Goal: Task Accomplishment & Management: Use online tool/utility

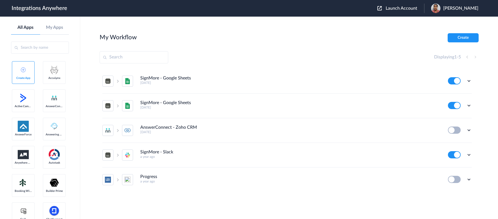
click at [387, 7] on span "Launch Account" at bounding box center [402, 8] width 32 height 4
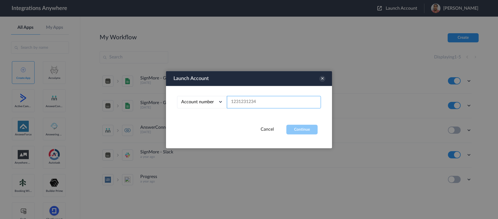
click at [274, 105] on input "text" at bounding box center [274, 102] width 94 height 12
paste input "3232180362"
type input "3232180362"
click at [313, 130] on button "Continue" at bounding box center [302, 130] width 31 height 10
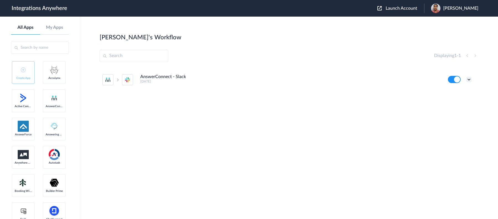
click at [471, 80] on icon at bounding box center [470, 80] width 6 height 6
click at [460, 93] on li "Edit" at bounding box center [454, 92] width 36 height 10
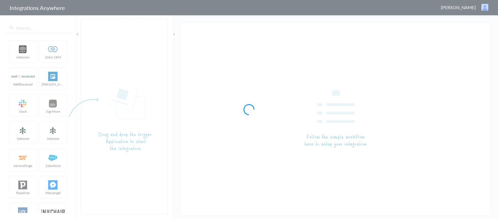
type input "AnswerConnect - Slack"
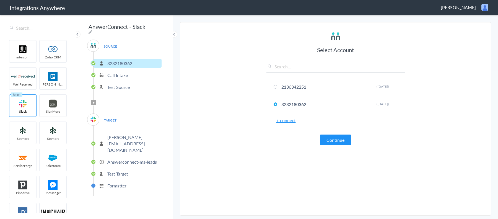
click at [122, 86] on p "Test Source" at bounding box center [118, 87] width 22 height 6
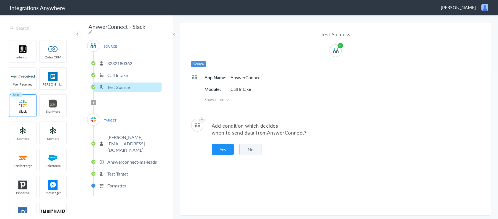
click at [117, 60] on p "3232180362" at bounding box center [119, 63] width 25 height 6
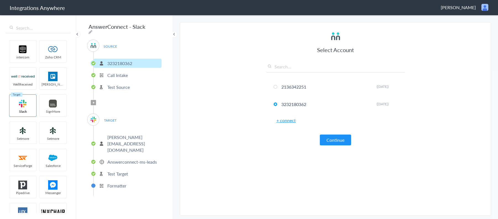
click at [120, 135] on p "[PERSON_NAME][EMAIL_ADDRESS][DOMAIN_NAME]" at bounding box center [133, 143] width 53 height 19
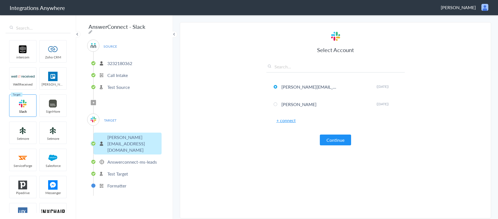
click at [116, 119] on span "TARGET" at bounding box center [110, 120] width 21 height 7
click at [102, 101] on div "SOURCE [PHONE_NUMBER] Call Intake Test Source Filter Applied TARGET [PERSON_NAM…" at bounding box center [124, 118] width 74 height 156
click at [113, 157] on li "Answerconnect-ms-leads" at bounding box center [128, 161] width 68 height 9
